Goal: Information Seeking & Learning: Learn about a topic

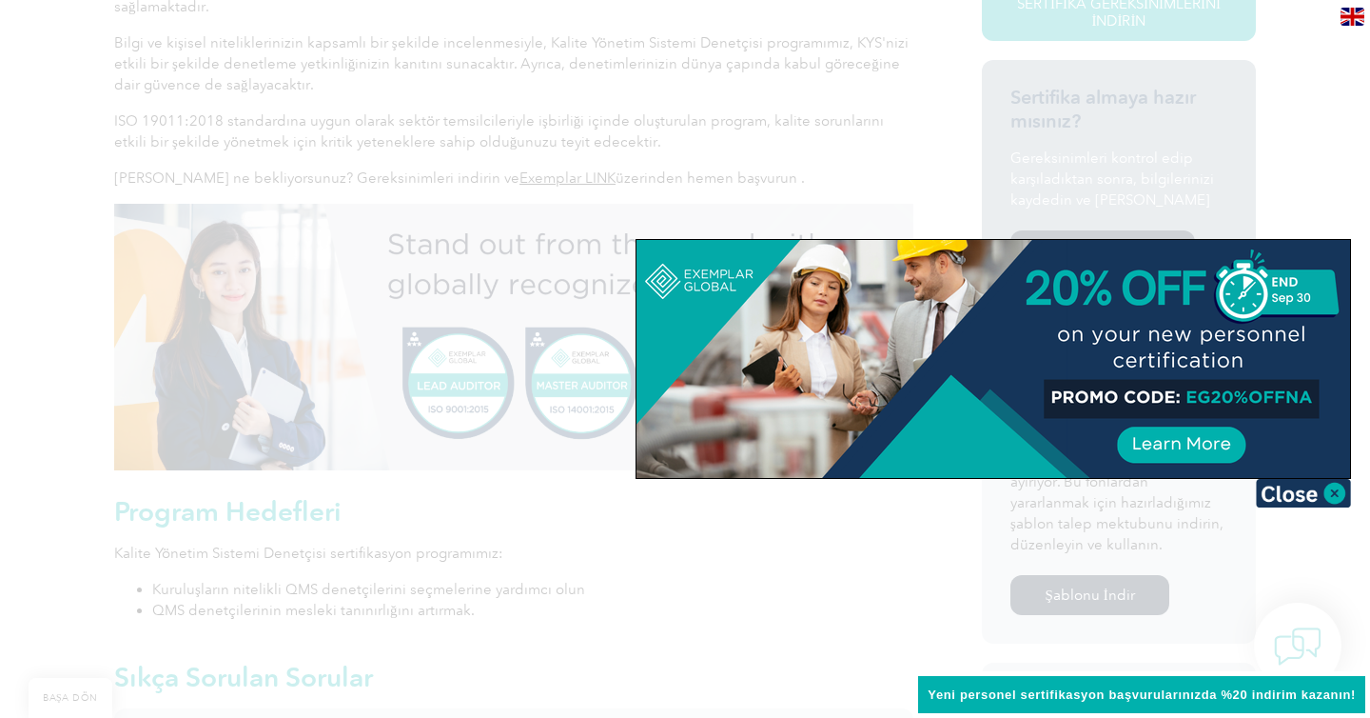
scroll to position [578, 0]
click at [753, 77] on div at bounding box center [685, 359] width 1370 height 718
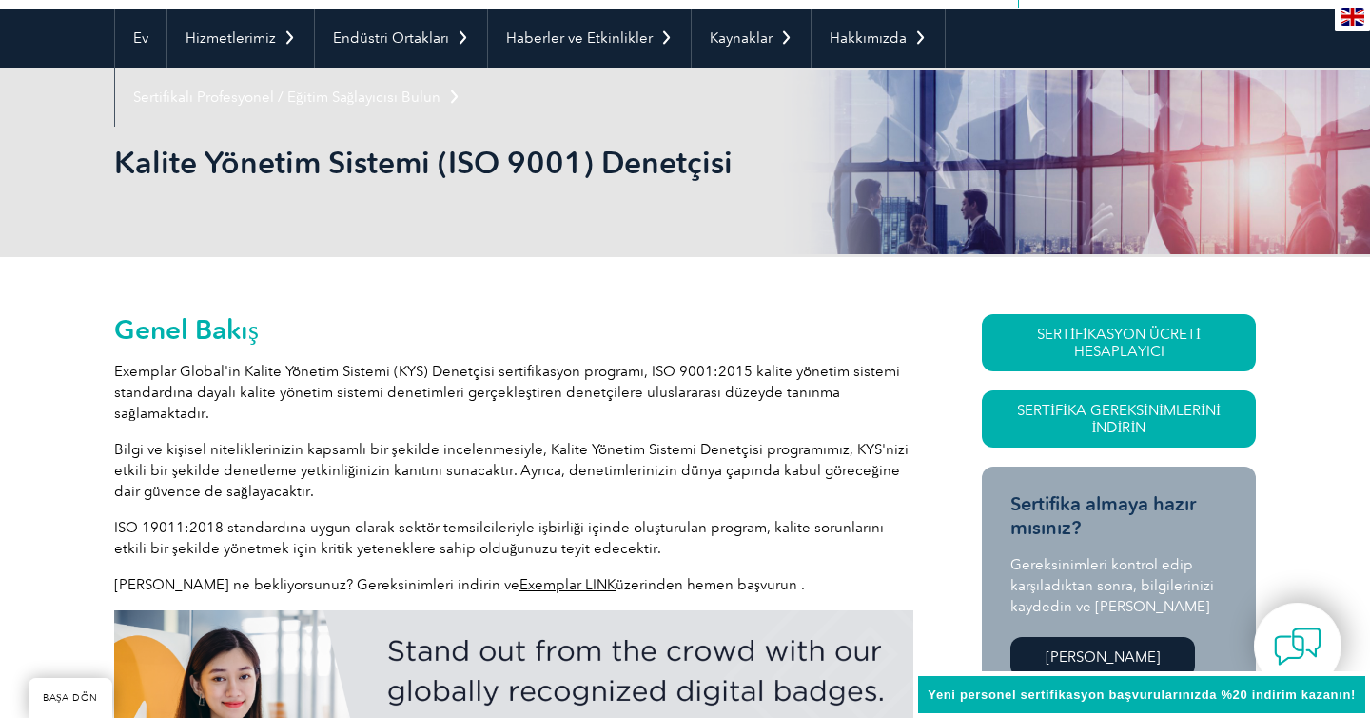
scroll to position [169, 0]
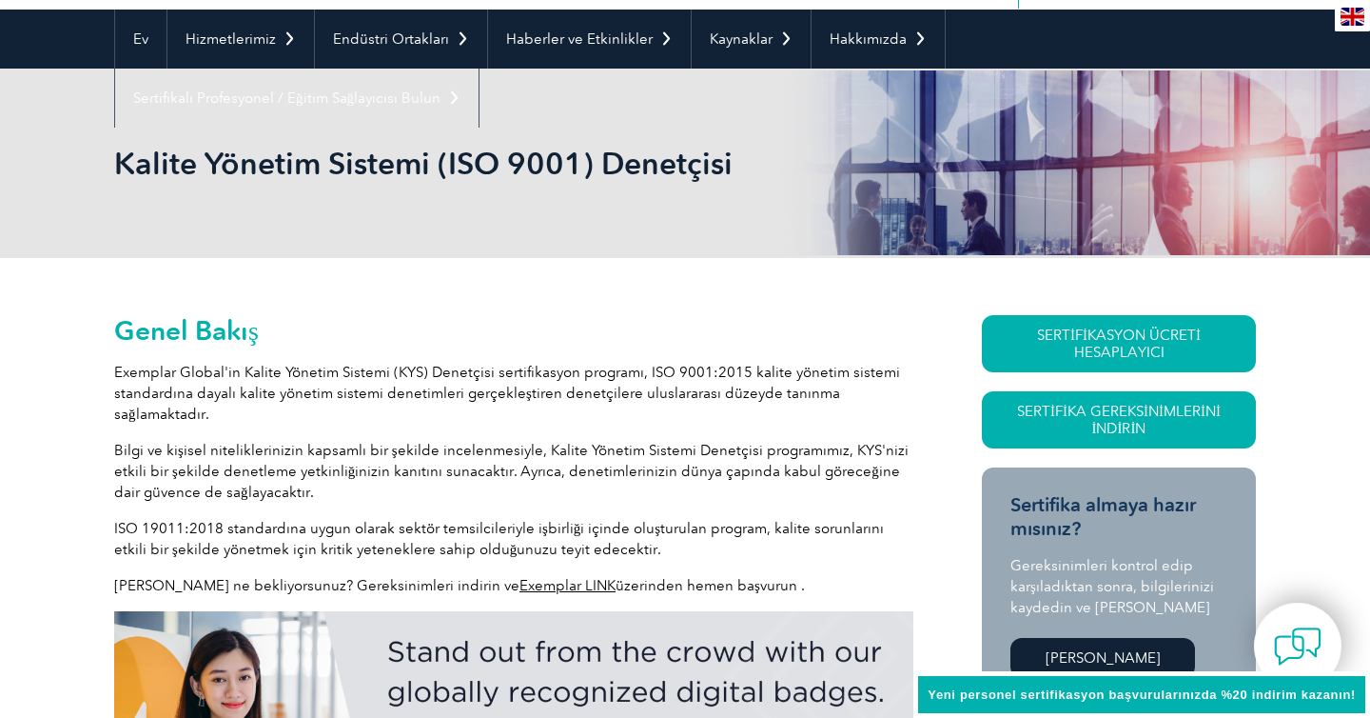
click at [441, 395] on font "Exemplar Global'in Kalite Yönetim Sistemi (KYS) Denetçisi sertifikasyon program…" at bounding box center [507, 393] width 786 height 59
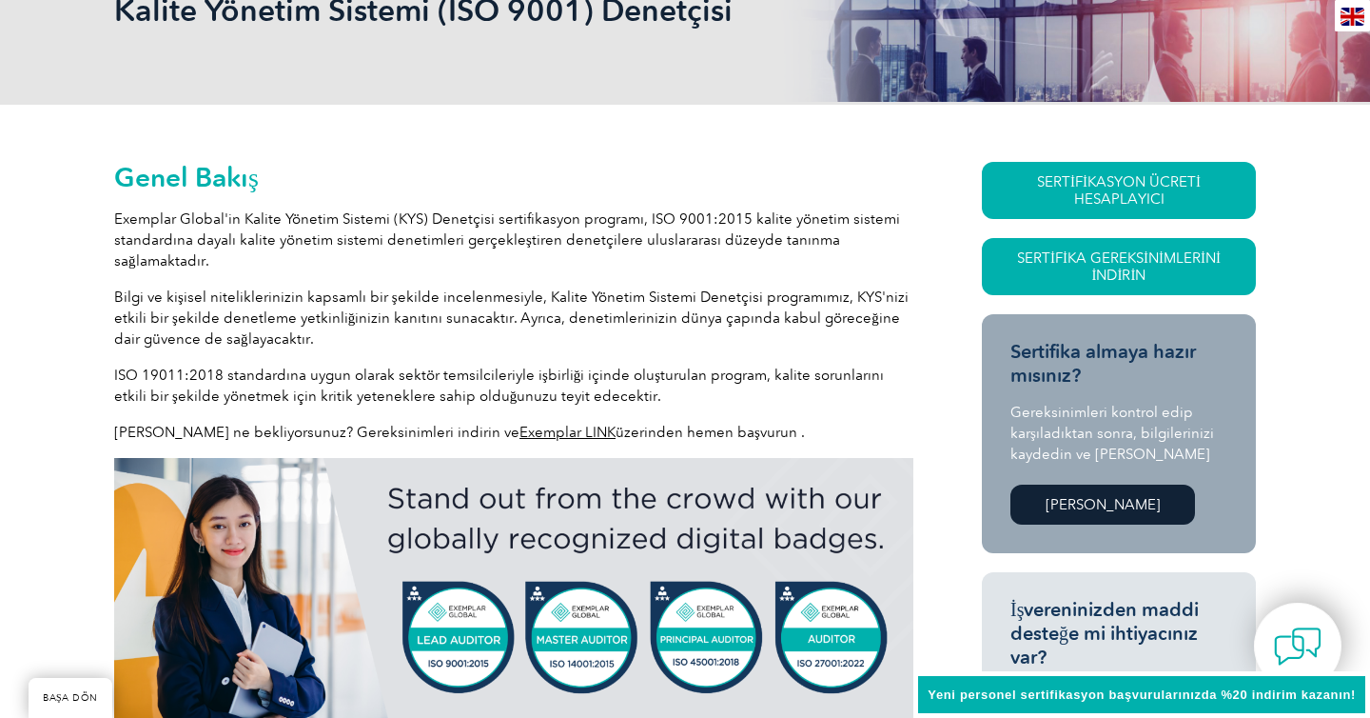
scroll to position [325, 0]
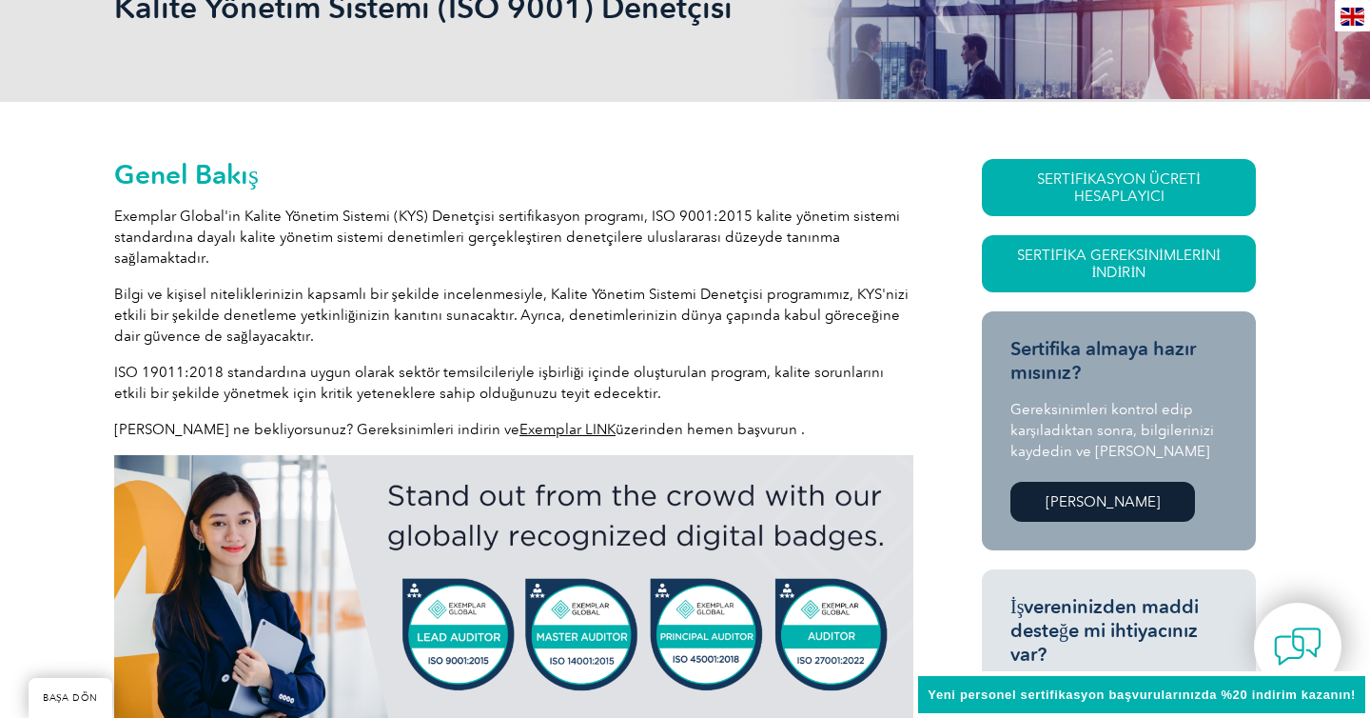
click at [1078, 163] on link "SERTİFİKASYON ÜCRETİ HESAPLAYICI" at bounding box center [1119, 187] width 274 height 57
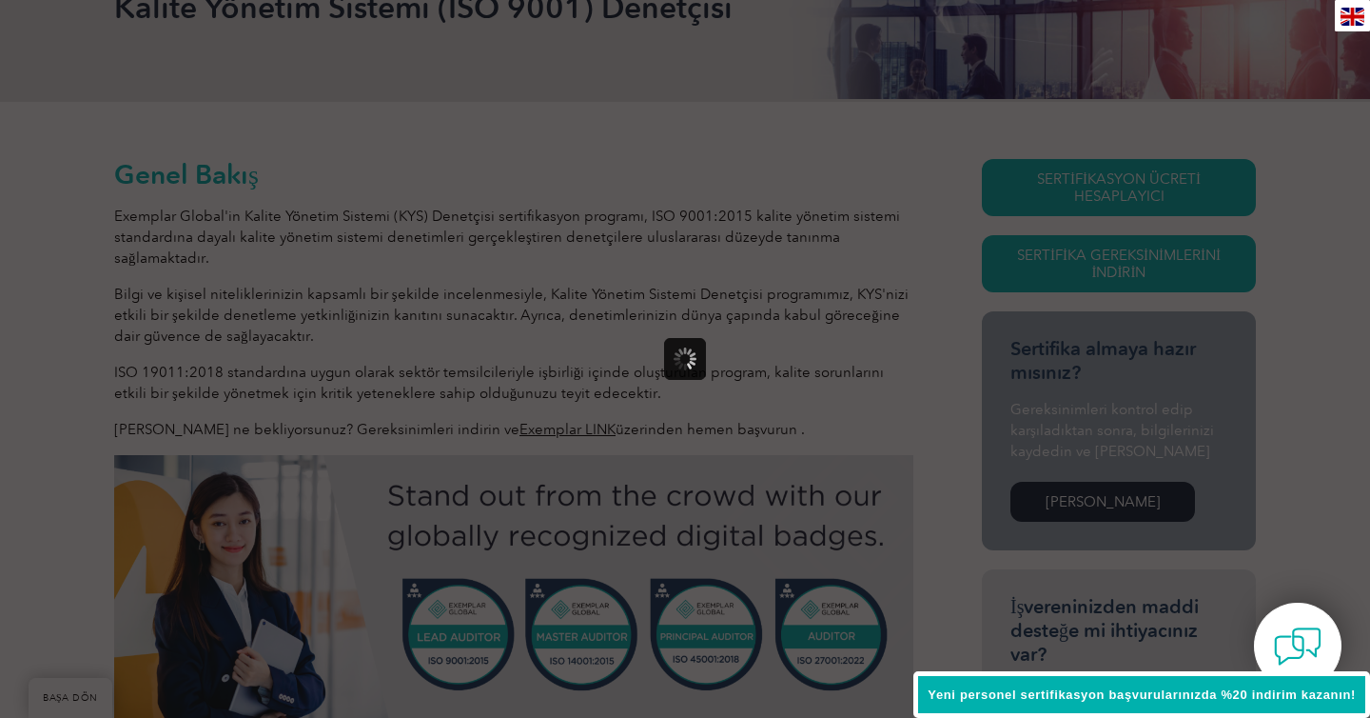
scroll to position [0, 0]
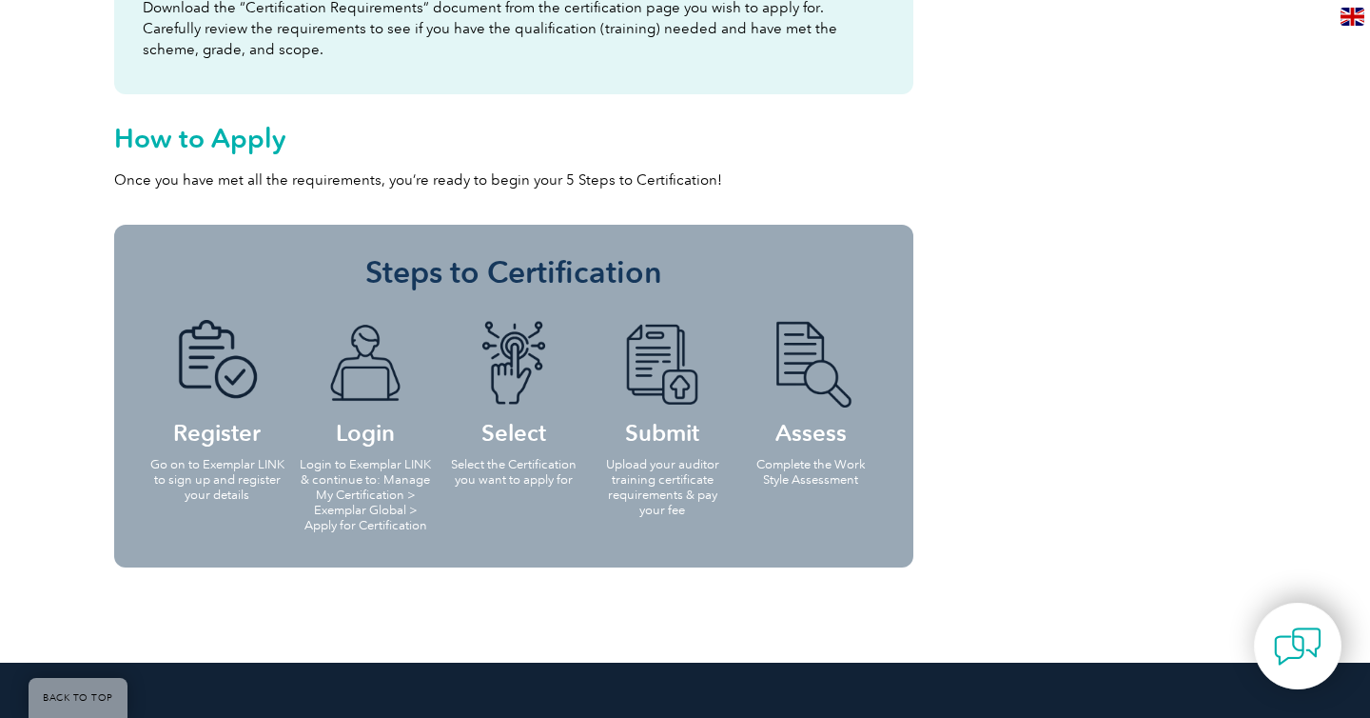
scroll to position [1785, 0]
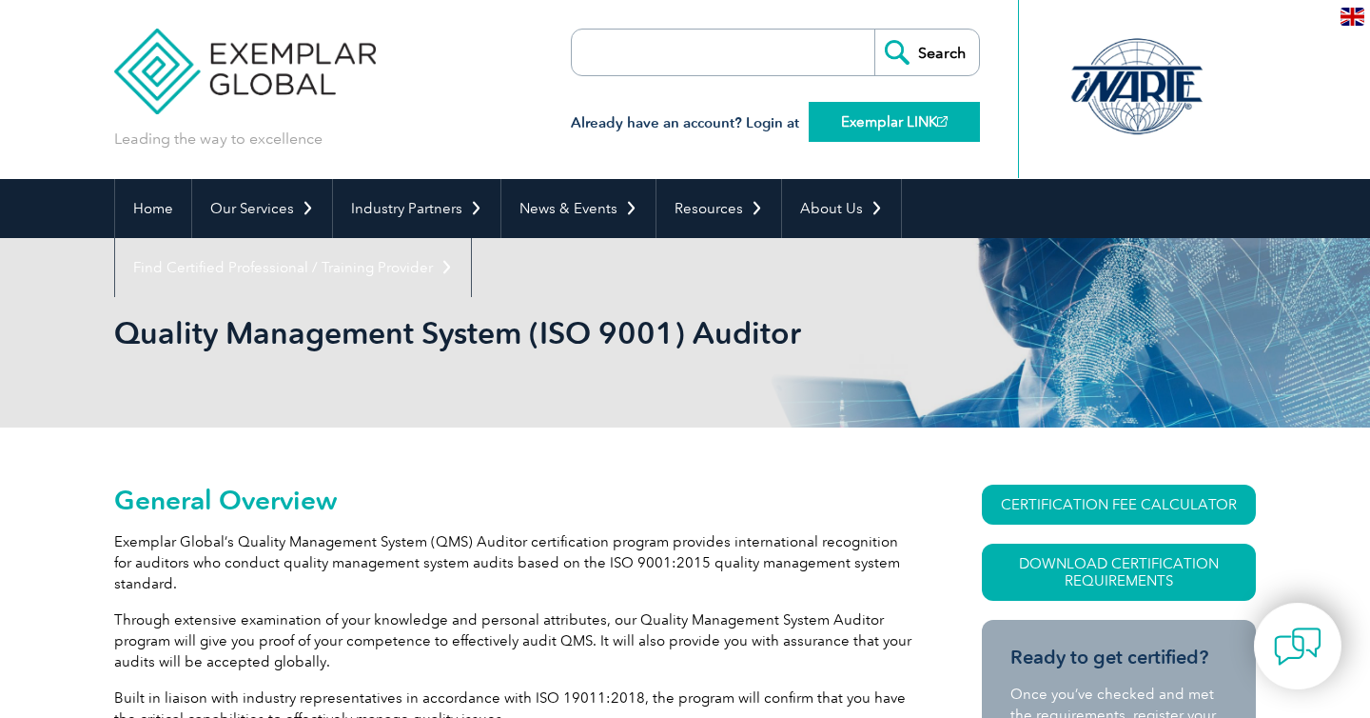
click at [884, 114] on link "Exemplar LINK" at bounding box center [894, 122] width 171 height 40
